Goal: Information Seeking & Learning: Learn about a topic

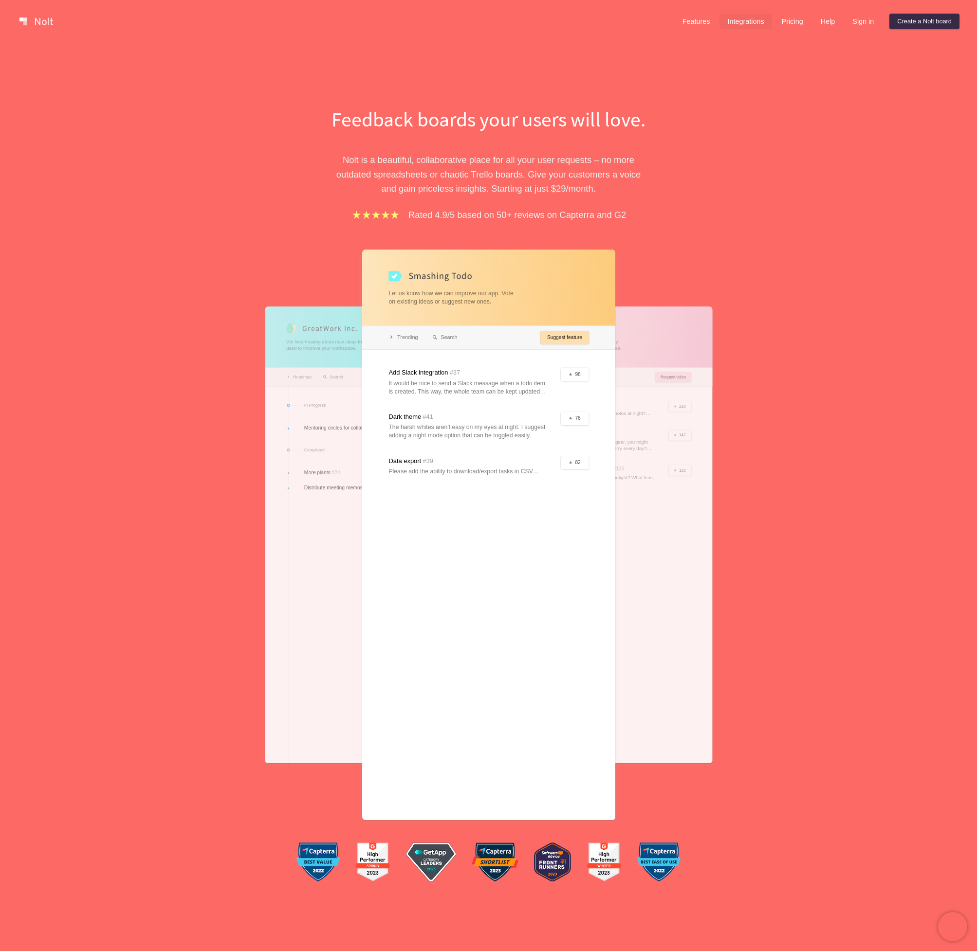
click at [743, 21] on link "Integrations" at bounding box center [745, 22] width 52 height 16
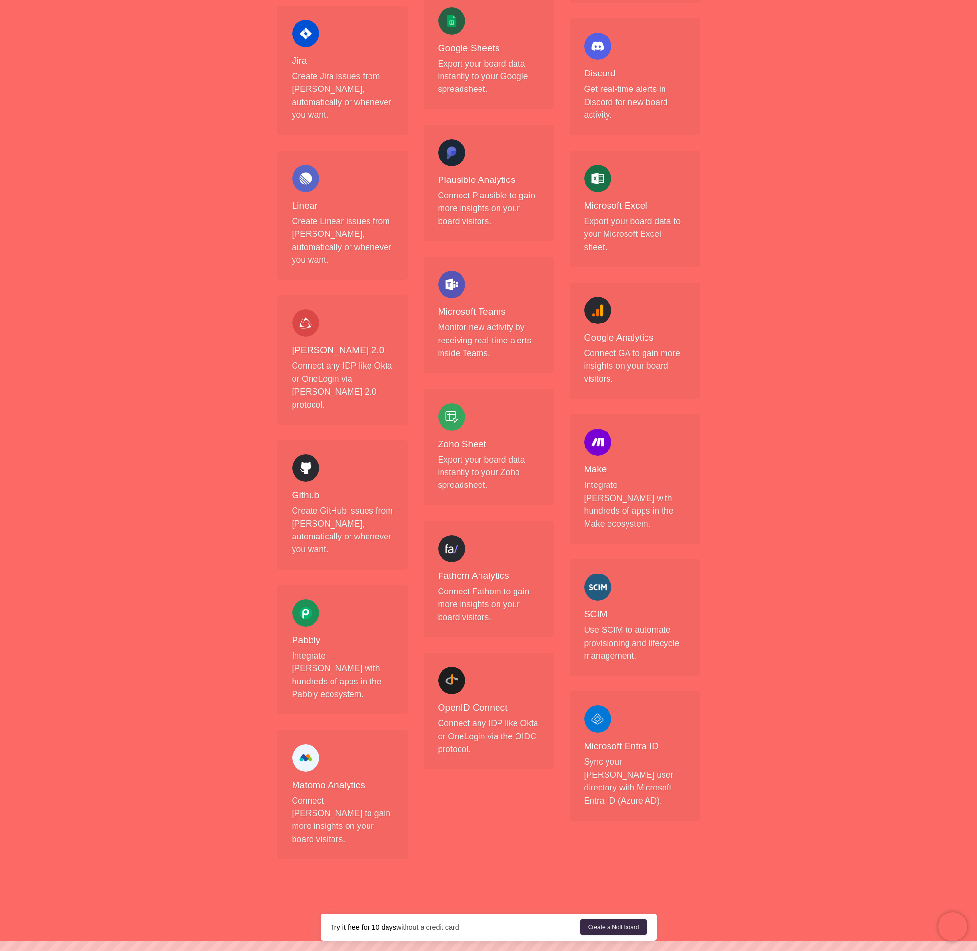
scroll to position [483, 0]
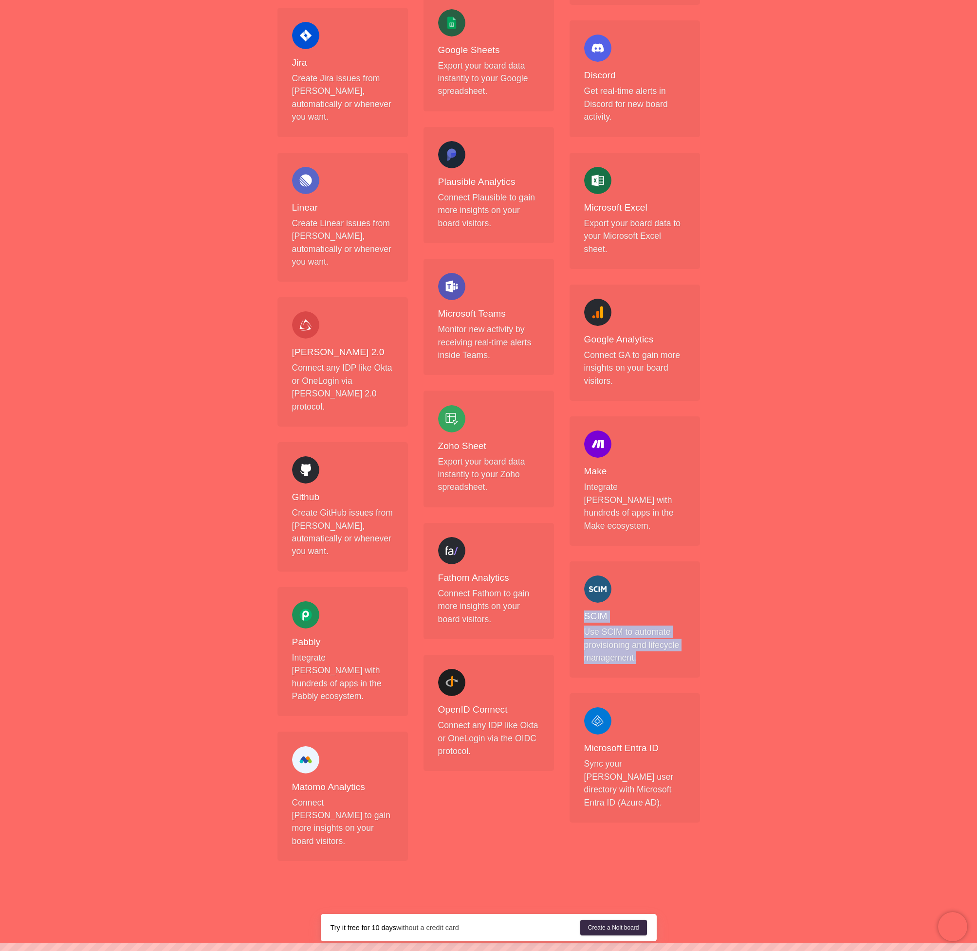
drag, startPoint x: 584, startPoint y: 569, endPoint x: 646, endPoint y: 612, distance: 75.2
click at [646, 612] on div "SCIM Use SCIM to automate provisioning and lifecycle management." at bounding box center [634, 620] width 101 height 89
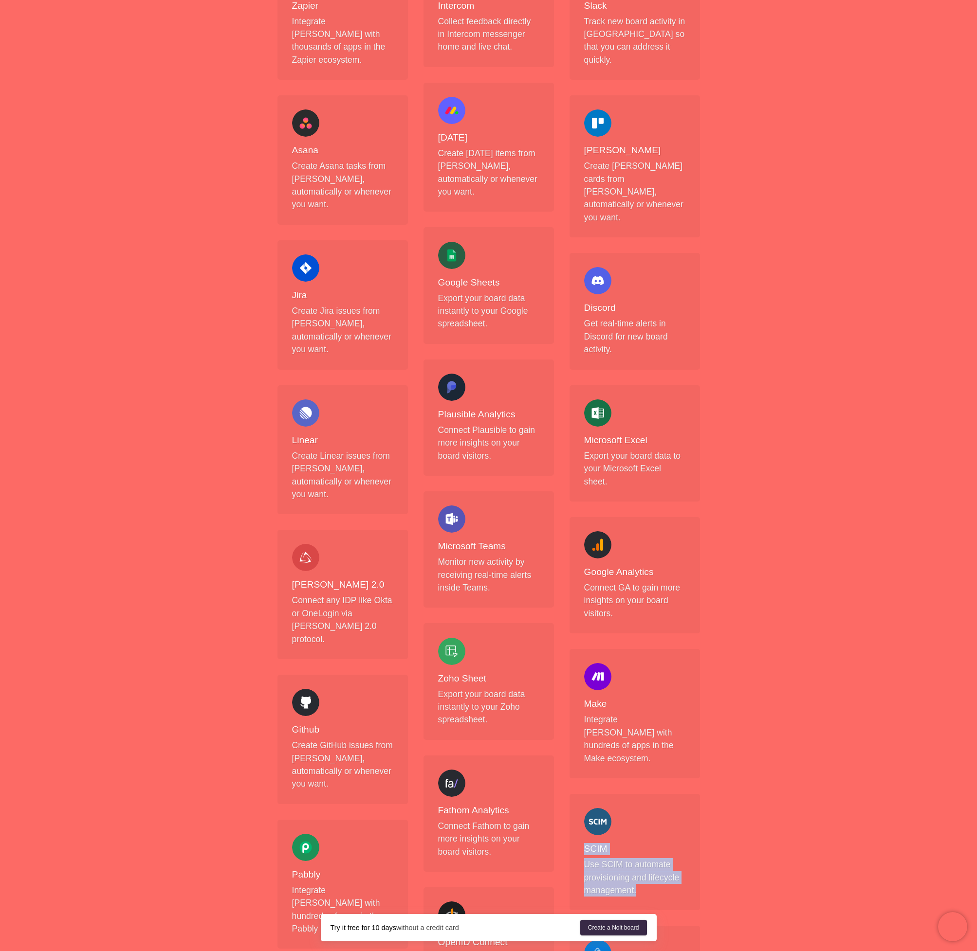
scroll to position [229, 0]
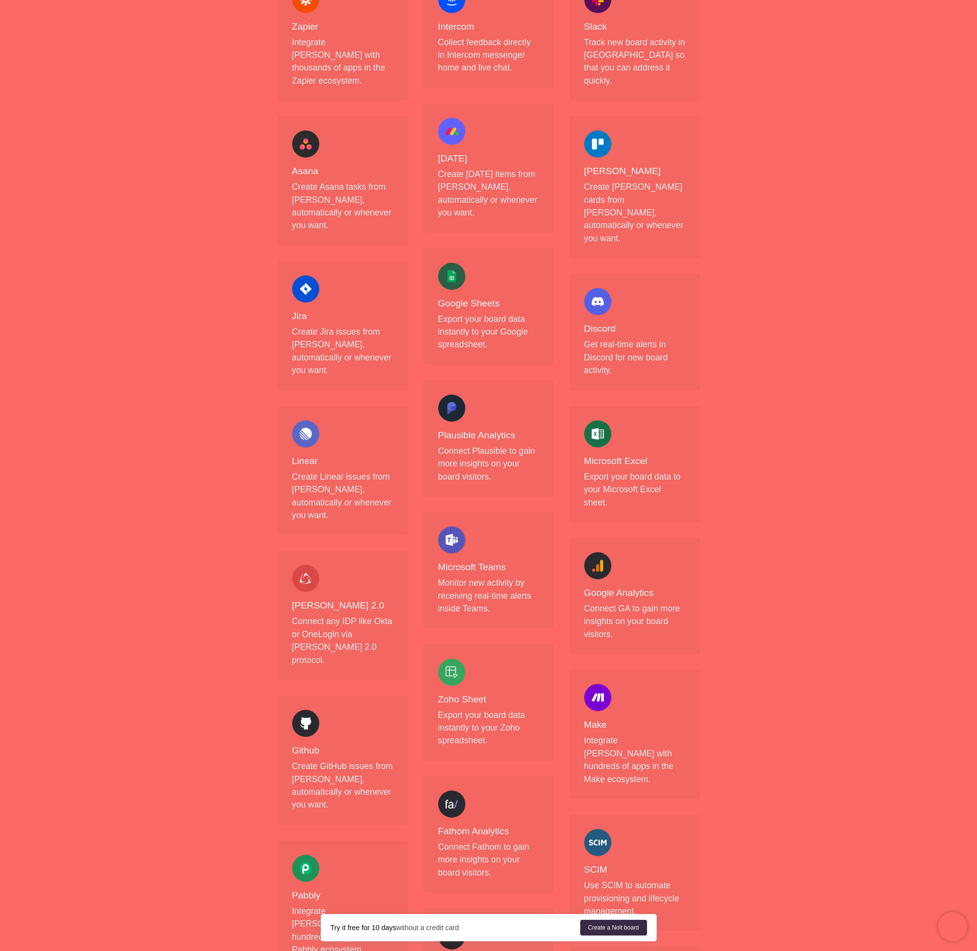
click at [305, 455] on h4 "Linear" at bounding box center [342, 461] width 101 height 12
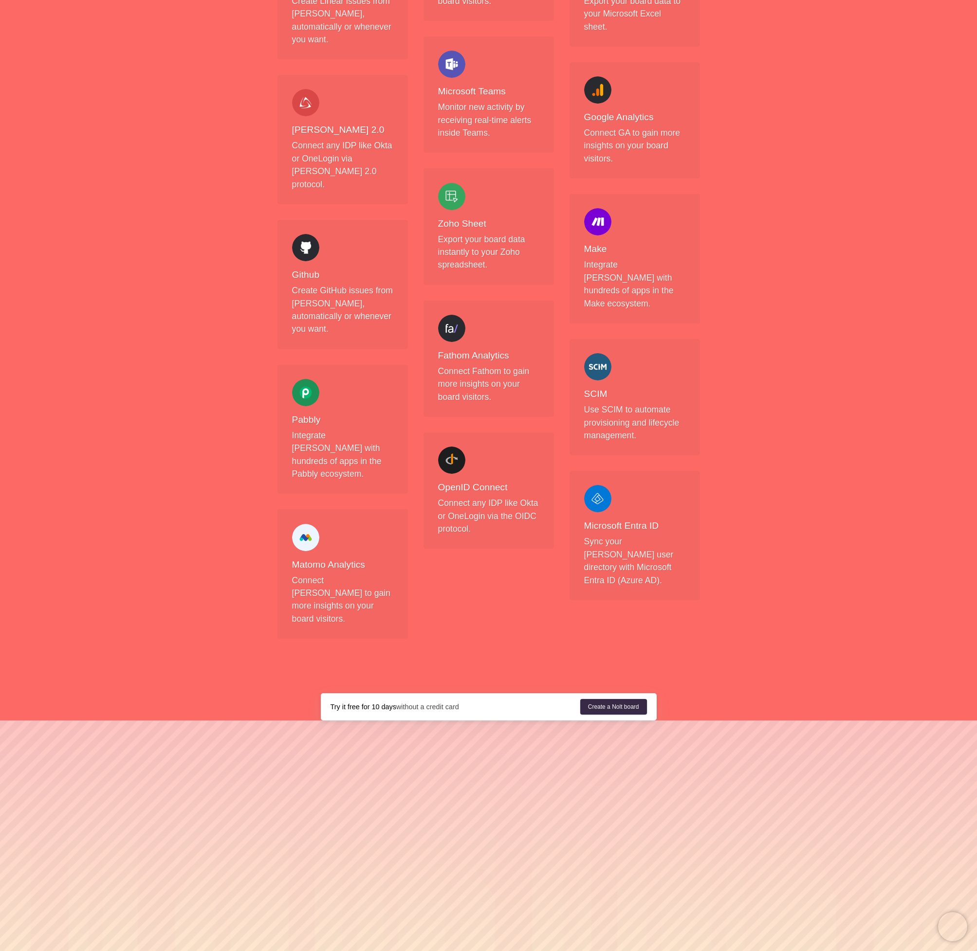
scroll to position [0, 0]
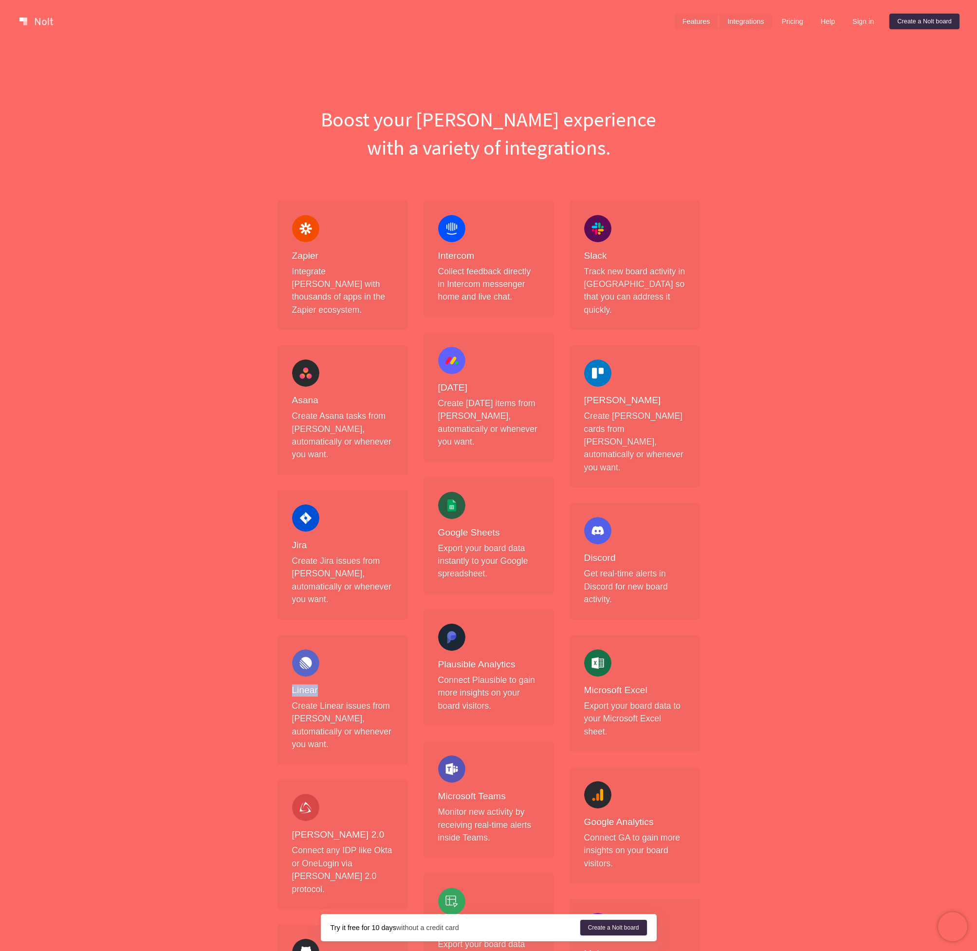
click at [683, 22] on link "Features" at bounding box center [695, 22] width 43 height 16
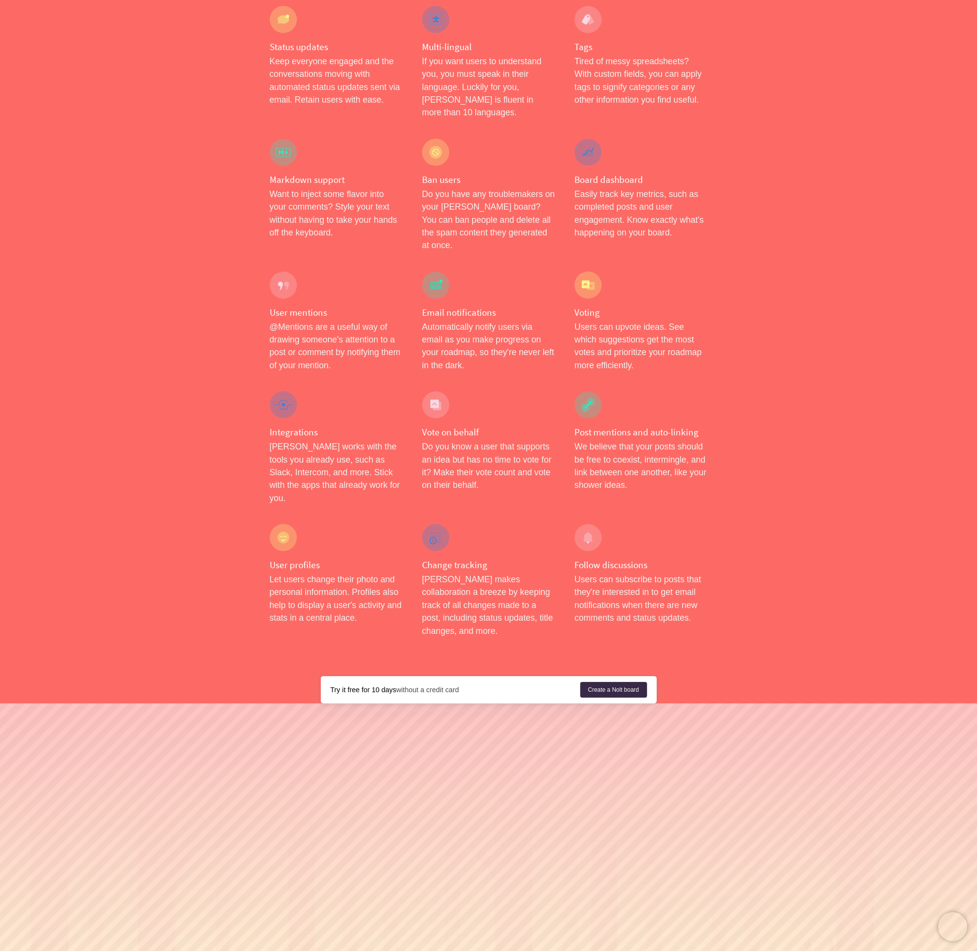
scroll to position [1241, 0]
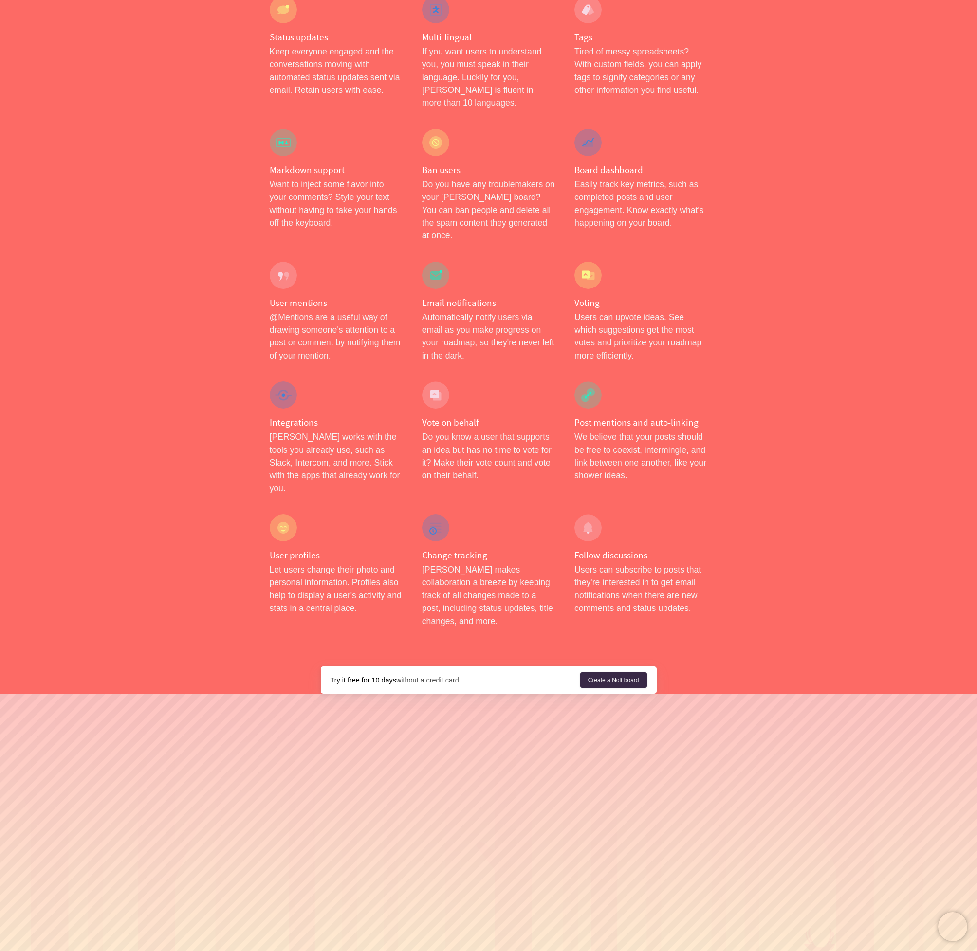
click at [478, 926] on div at bounding box center [492, 875] width 984 height 362
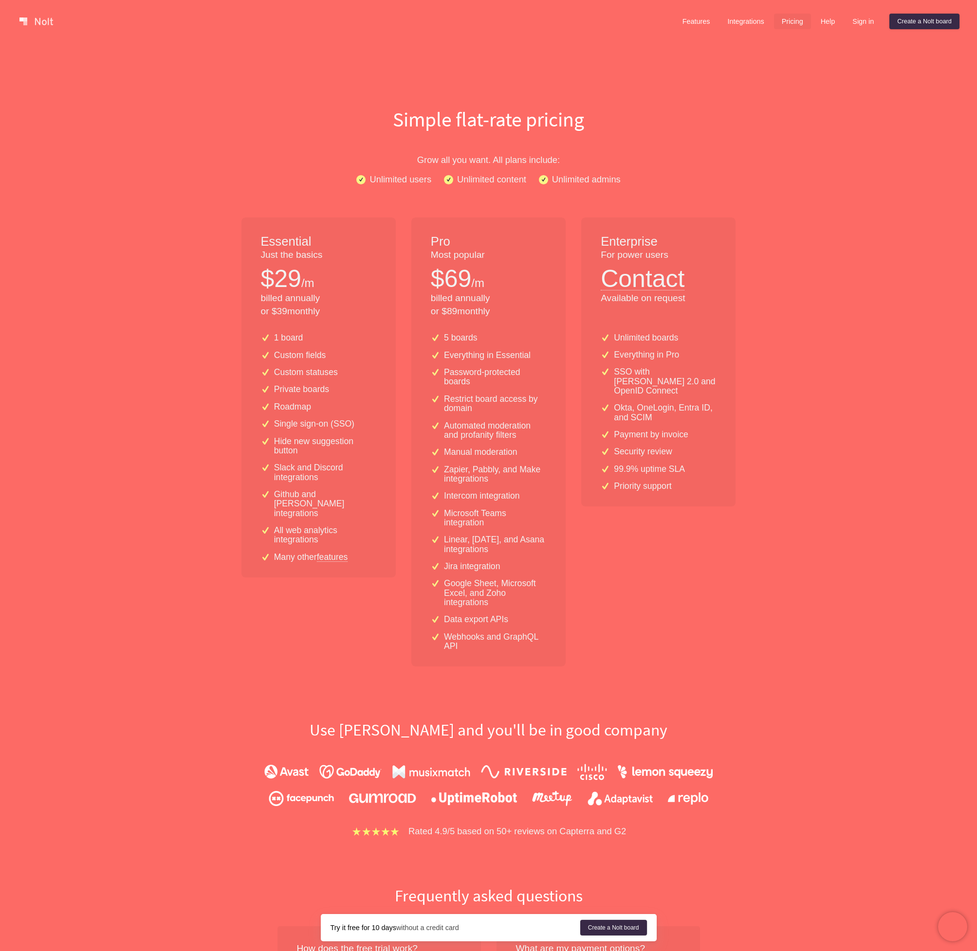
click at [50, 23] on link at bounding box center [36, 22] width 41 height 16
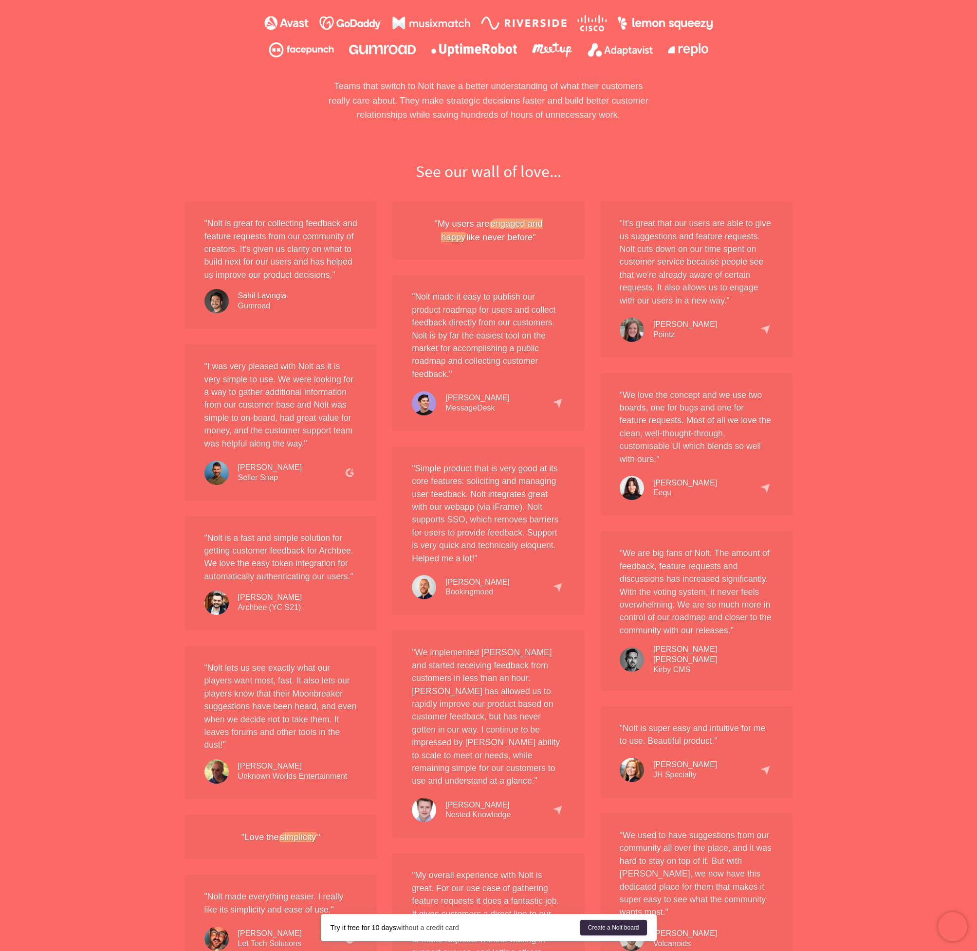
scroll to position [644, 0]
